Goal: Find specific page/section: Find specific page/section

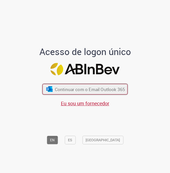
click at [82, 91] on span "Continuar com o Email Outlook 365" at bounding box center [90, 89] width 70 height 6
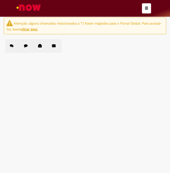
click at [144, 10] on button "button" at bounding box center [146, 8] width 9 height 10
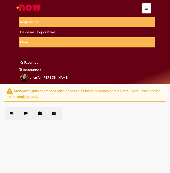
click at [149, 10] on button "button" at bounding box center [146, 8] width 9 height 10
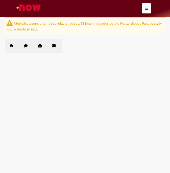
click at [26, 45] on icon at bounding box center [26, 46] width 4 height 4
click at [35, 44] on label "Incidentes em aberto" at bounding box center [41, 45] width 14 height 13
click at [48, 45] on label "Incidentes Fechados" at bounding box center [55, 45] width 14 height 13
